Goal: Task Accomplishment & Management: Manage account settings

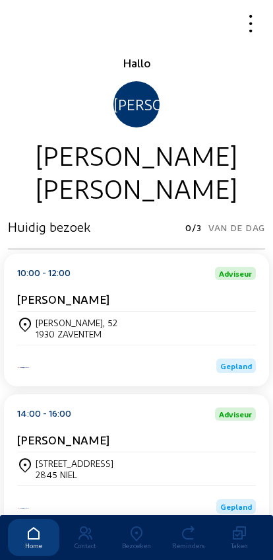
click at [142, 525] on icon at bounding box center [136, 533] width 51 height 16
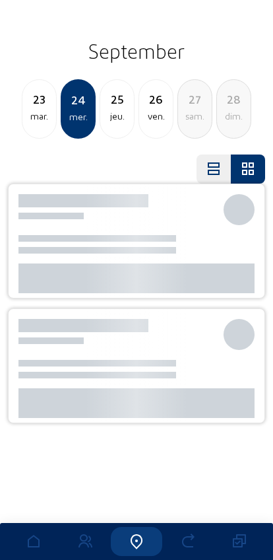
click at [132, 533] on icon at bounding box center [136, 541] width 51 height 16
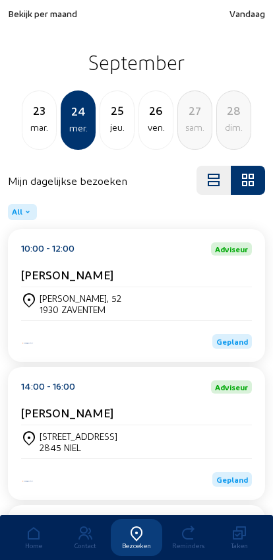
click at [36, 28] on div "Bekijk per maand Vandaag September [DATE] mer. 25 jeu. 26 ven. 27 [PERSON_NAME]…" at bounding box center [136, 79] width 257 height 142
click at [22, 17] on span "Bekijk per maand" at bounding box center [42, 13] width 69 height 11
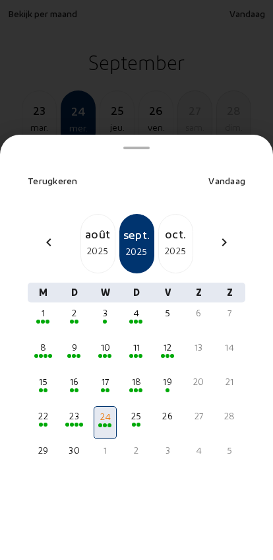
click at [45, 234] on mat-icon "chevron_left" at bounding box center [49, 242] width 16 height 16
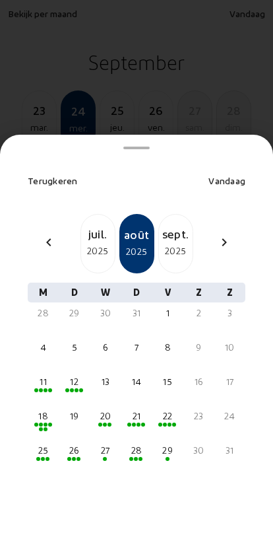
click at [40, 234] on div "chevron_left" at bounding box center [49, 243] width 32 height 19
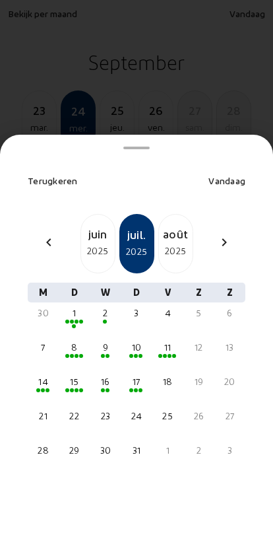
click at [91, 243] on div "2025" at bounding box center [98, 251] width 34 height 16
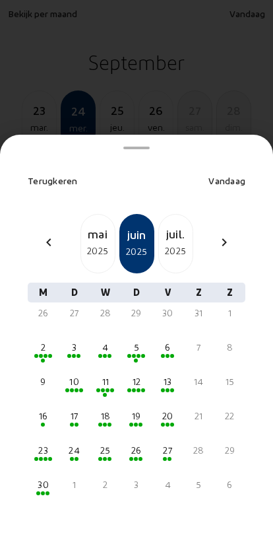
click at [141, 388] on span at bounding box center [143, 390] width 4 height 4
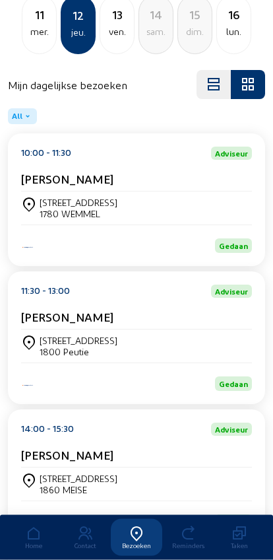
scroll to position [114, 0]
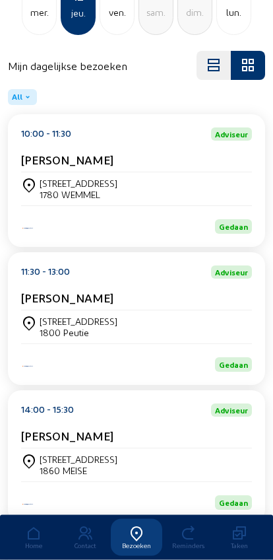
click at [57, 325] on div "[STREET_ADDRESS]" at bounding box center [79, 321] width 78 height 11
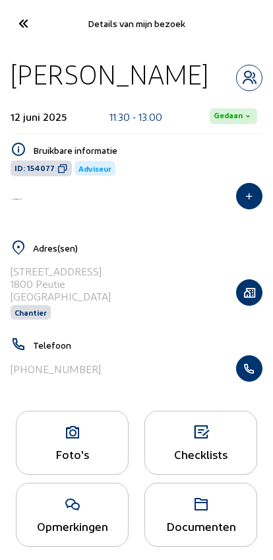
click at [59, 440] on icon at bounding box center [73, 432] width 112 height 16
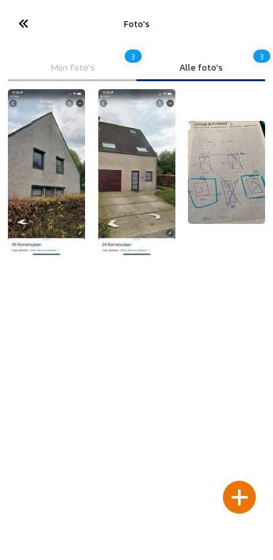
click at [234, 481] on div at bounding box center [239, 497] width 33 height 33
click at [238, 481] on div at bounding box center [239, 497] width 33 height 33
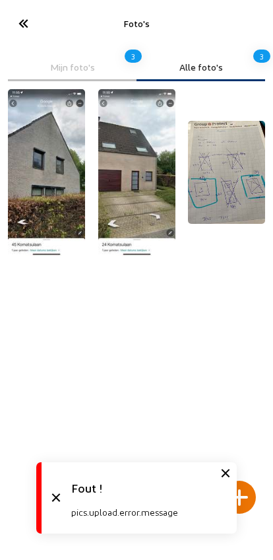
click at [230, 478] on icon at bounding box center [226, 473] width 16 height 16
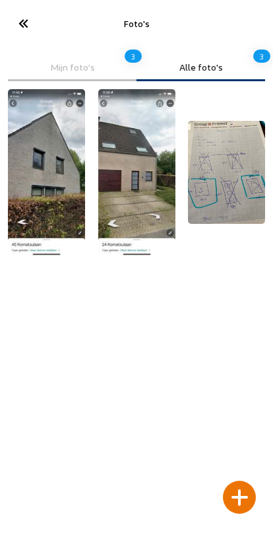
click at [238, 482] on div at bounding box center [239, 497] width 33 height 33
